Goal: Navigation & Orientation: Find specific page/section

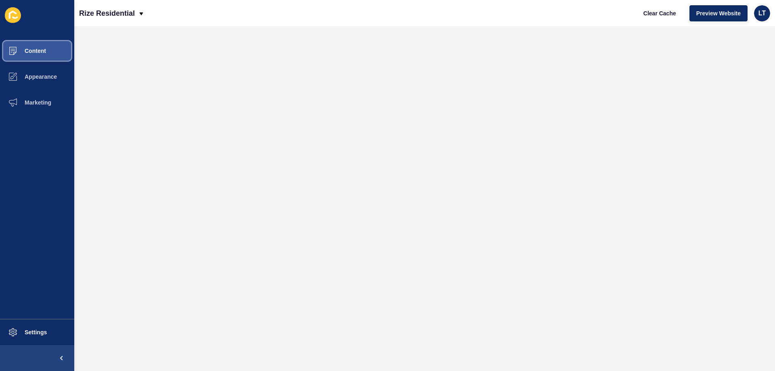
click at [42, 48] on span "Content" at bounding box center [22, 51] width 47 height 6
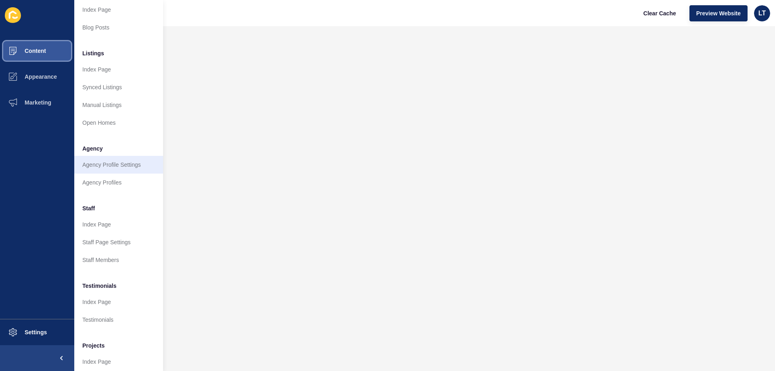
scroll to position [68, 0]
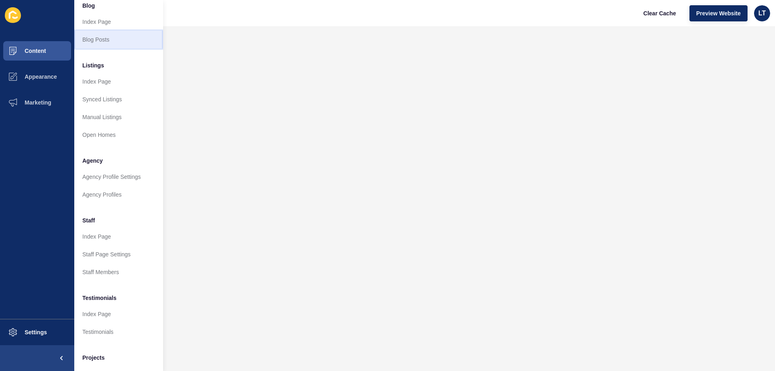
click at [110, 39] on link "Blog Posts" at bounding box center [118, 40] width 89 height 18
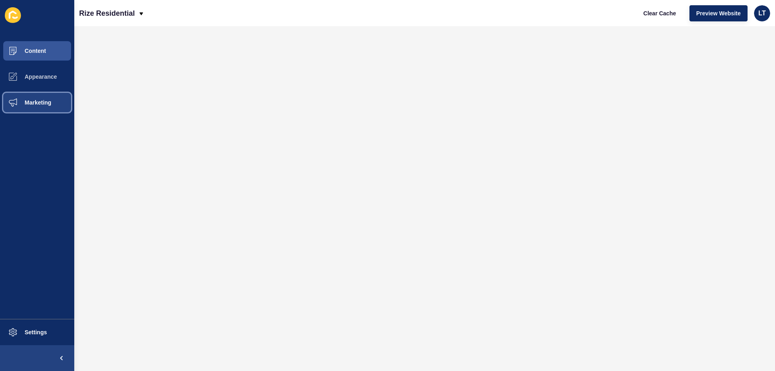
click at [50, 101] on span "Marketing" at bounding box center [25, 102] width 52 height 6
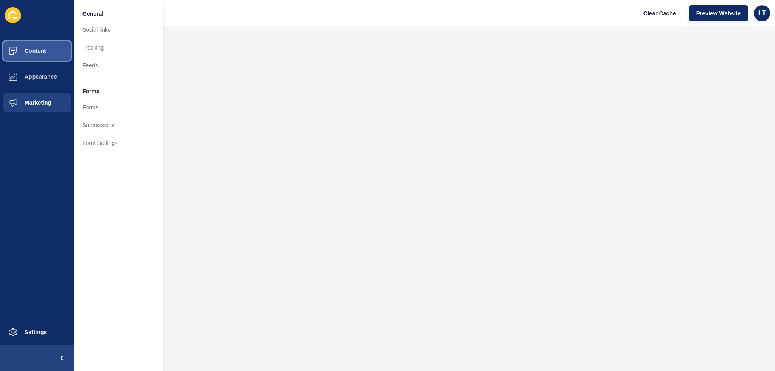
click at [32, 55] on button "Content" at bounding box center [37, 51] width 74 height 26
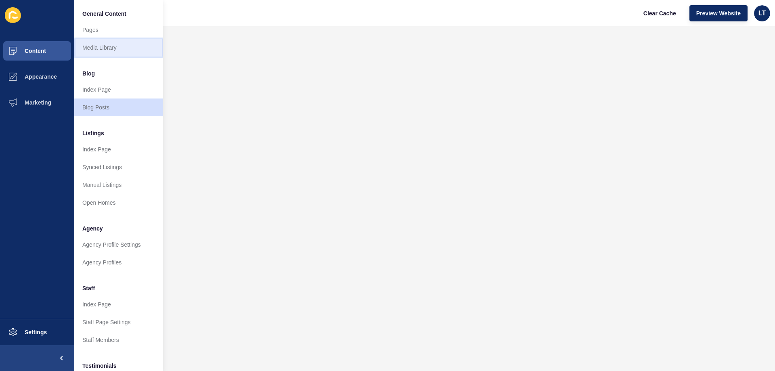
click at [109, 49] on link "Media Library" at bounding box center [118, 48] width 89 height 18
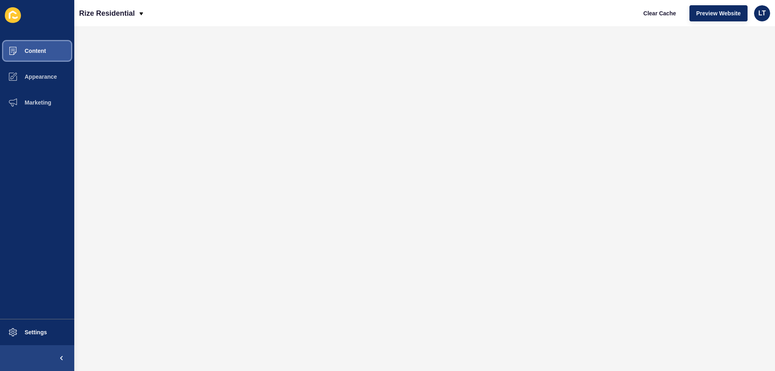
click at [38, 48] on span "Content" at bounding box center [22, 51] width 47 height 6
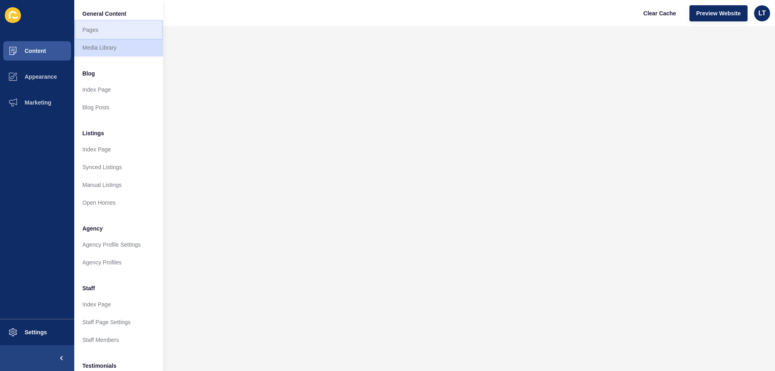
click at [94, 29] on link "Pages" at bounding box center [118, 30] width 89 height 18
